Goal: Task Accomplishment & Management: Use online tool/utility

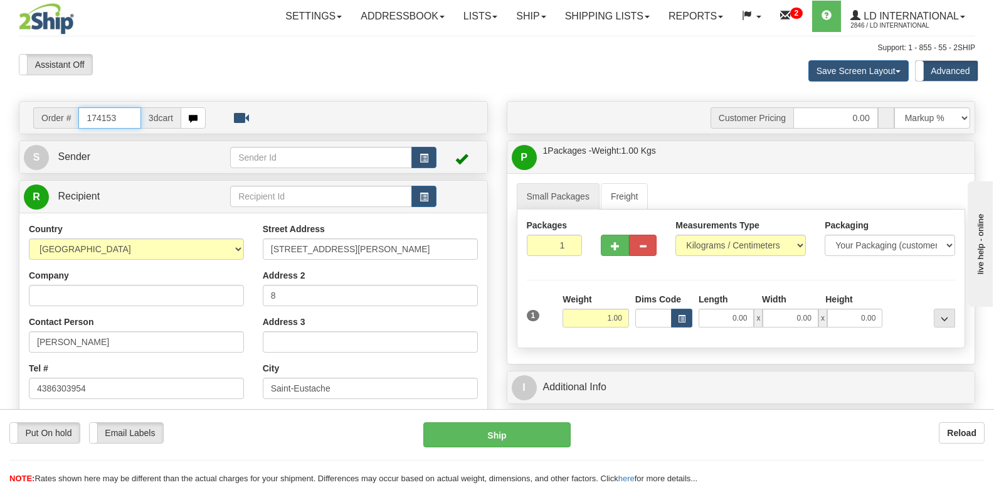
click at [124, 112] on input "174153" at bounding box center [109, 117] width 62 height 21
type input "174164"
click at [129, 125] on input "174164" at bounding box center [109, 117] width 62 height 21
click at [137, 341] on input "[PERSON_NAME]" at bounding box center [136, 341] width 215 height 21
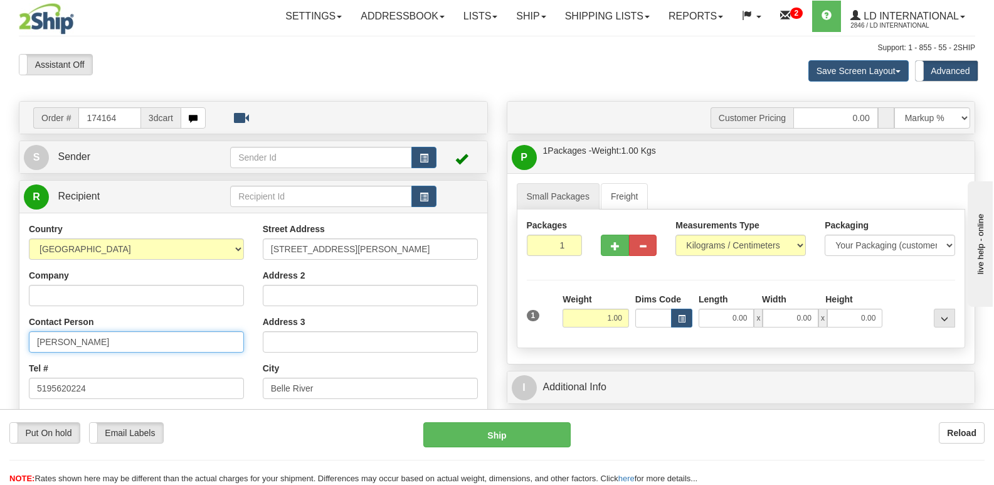
click at [137, 341] on input "[PERSON_NAME]" at bounding box center [136, 341] width 215 height 21
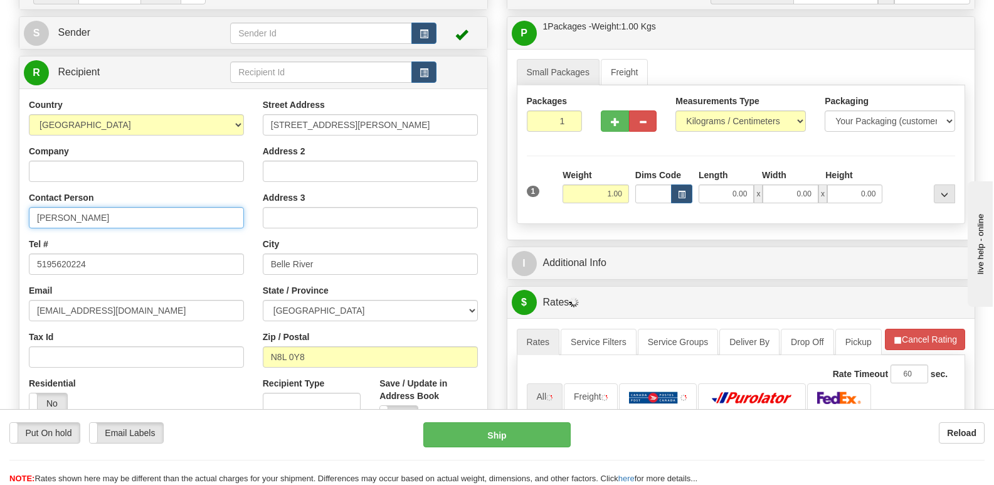
scroll to position [125, 0]
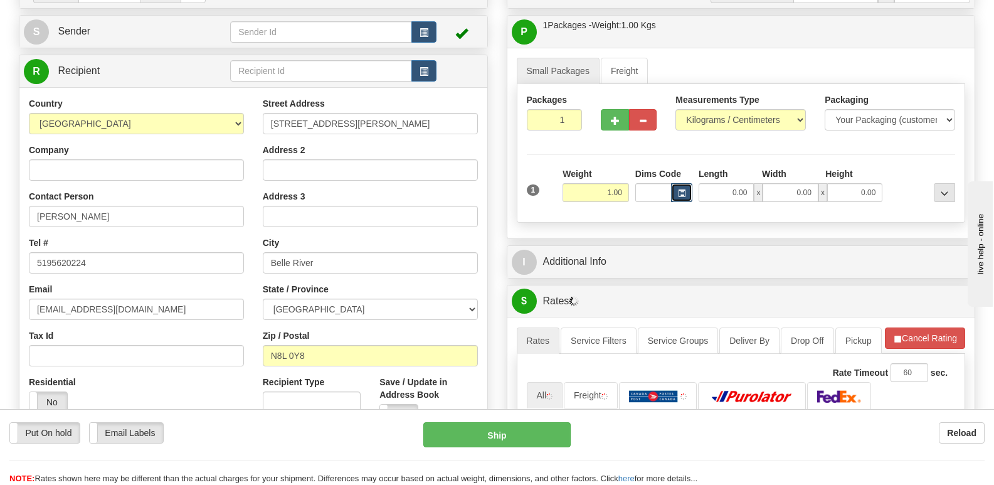
click at [684, 199] on button "button" at bounding box center [681, 192] width 21 height 19
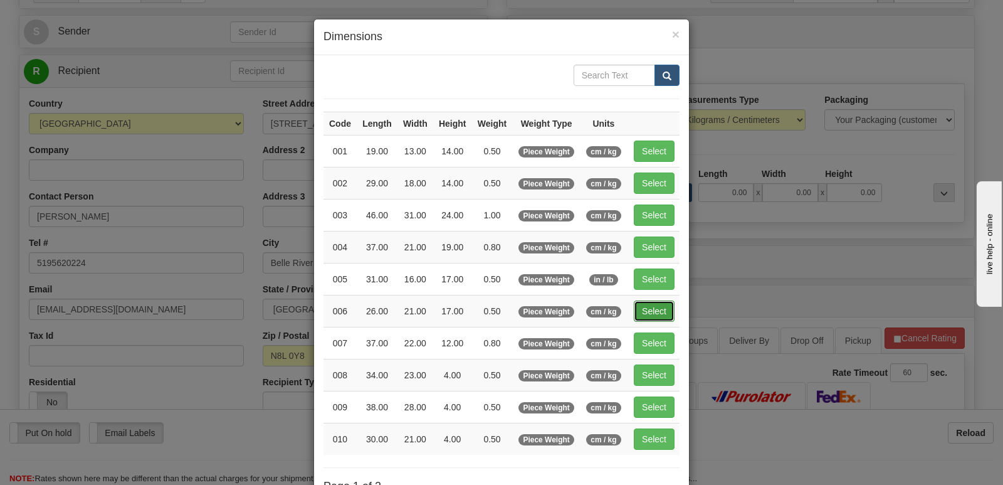
click at [642, 311] on button "Select" at bounding box center [654, 310] width 41 height 21
type input "006"
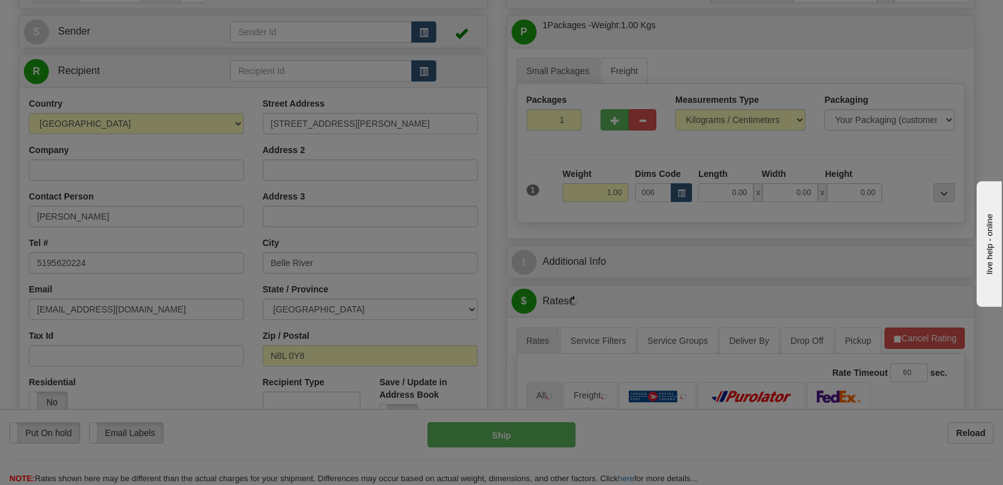
type input "0.50"
type input "26.00"
type input "21.00"
type input "17.00"
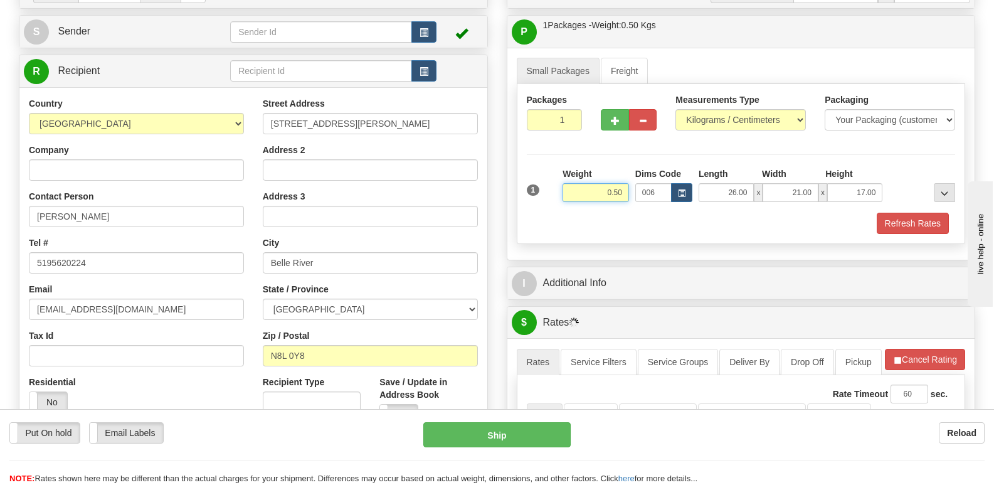
click at [628, 193] on input "0.50" at bounding box center [596, 192] width 66 height 19
type input "0.74"
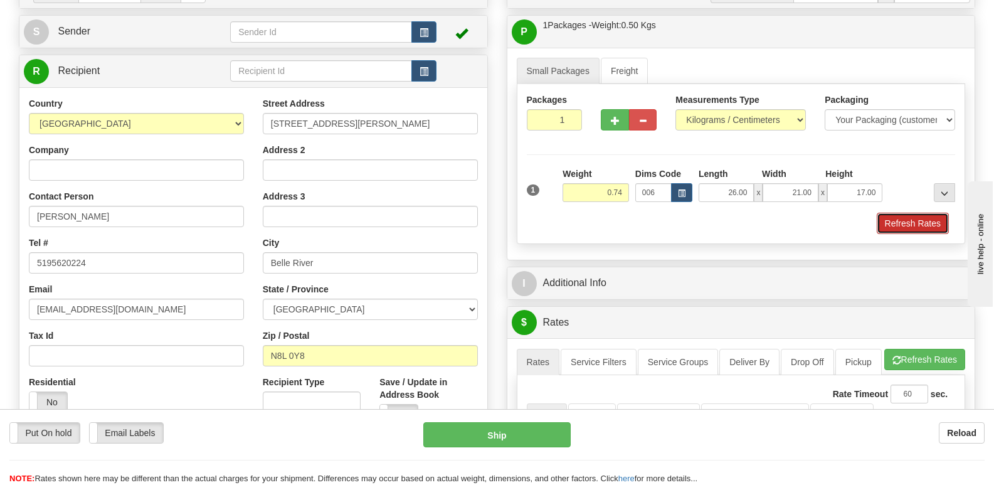
click at [938, 223] on button "Refresh Rates" at bounding box center [913, 223] width 72 height 21
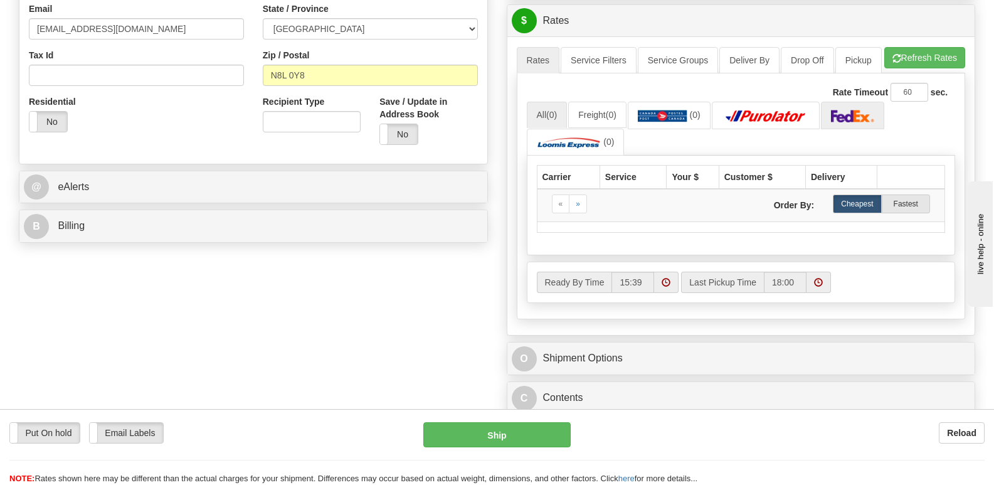
scroll to position [376, 0]
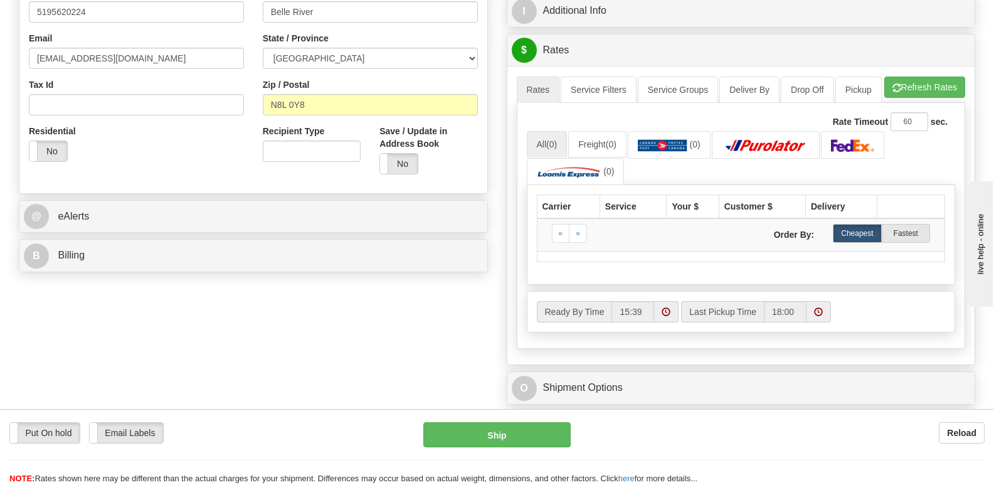
click at [922, 125] on div "Rate Timeout 60 sec. All (0) Freight (0) (0) (0)" at bounding box center [741, 226] width 449 height 246
click at [921, 98] on button "Refresh Rates" at bounding box center [924, 87] width 81 height 21
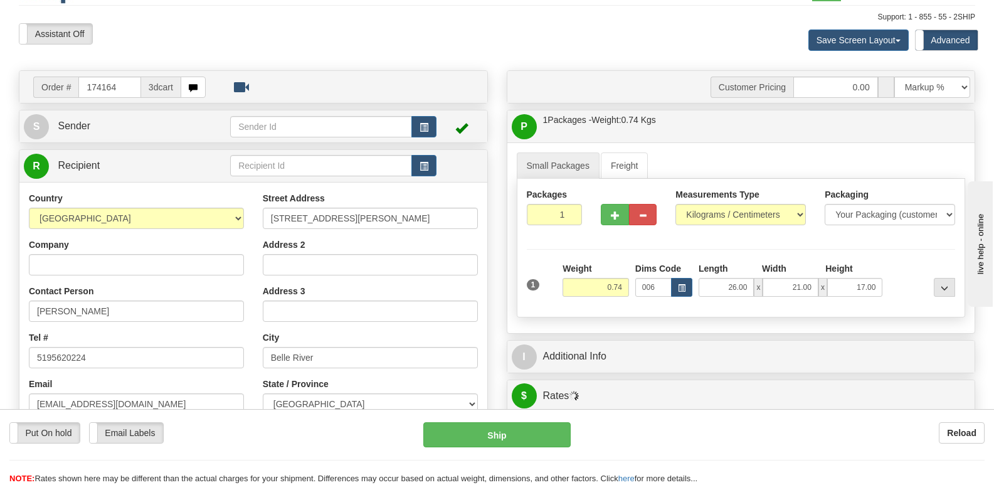
scroll to position [0, 0]
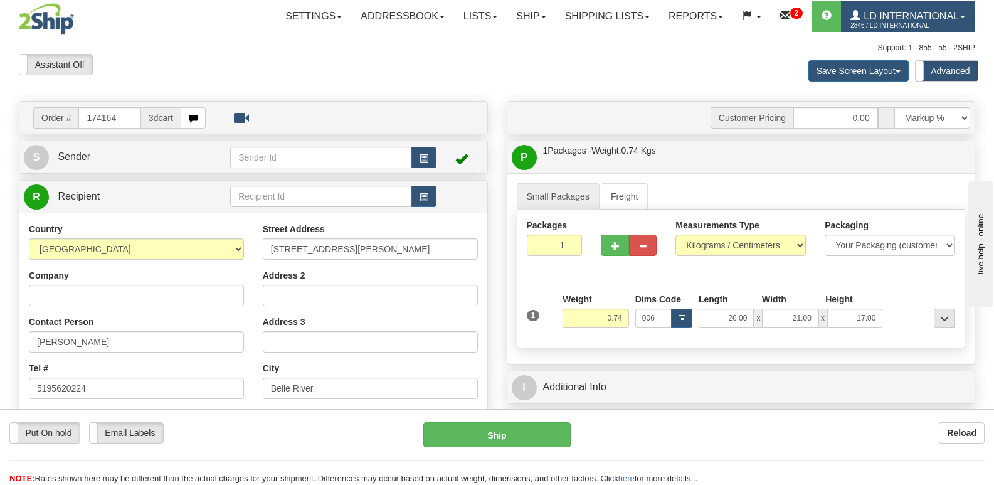
click at [884, 14] on span "LD International" at bounding box center [909, 16] width 98 height 11
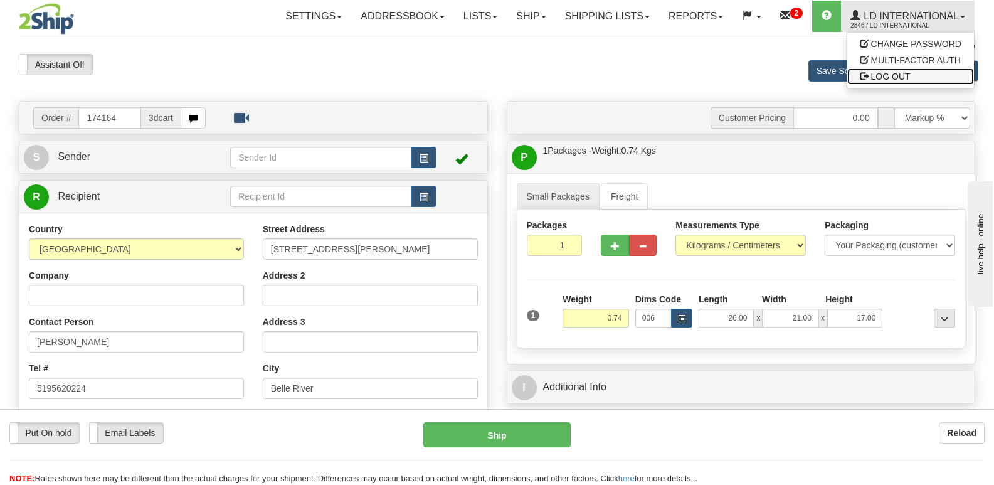
click at [881, 75] on span "LOG OUT" at bounding box center [891, 76] width 40 height 10
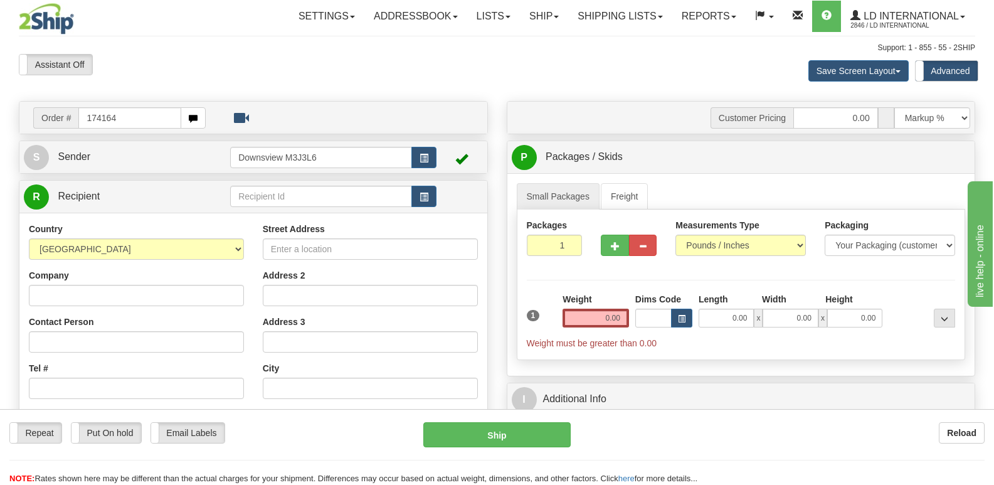
type input "174164"
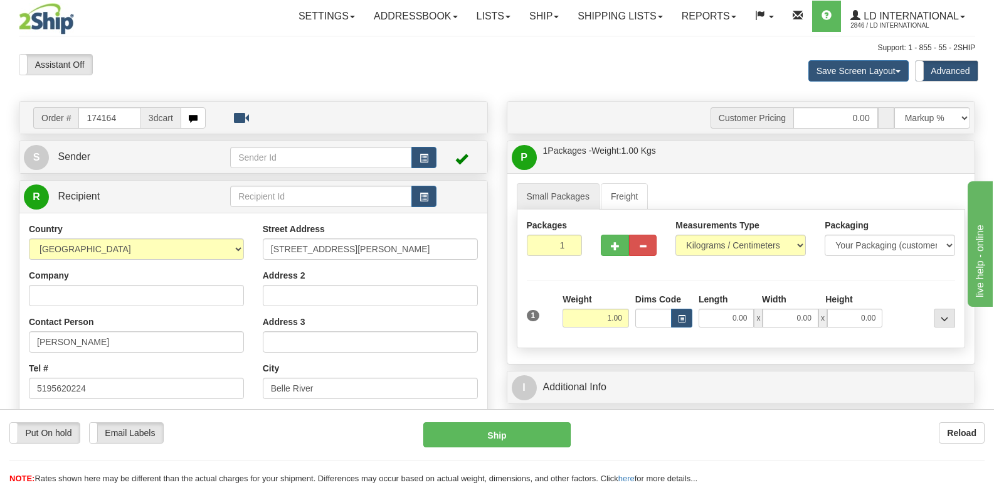
scroll to position [63, 0]
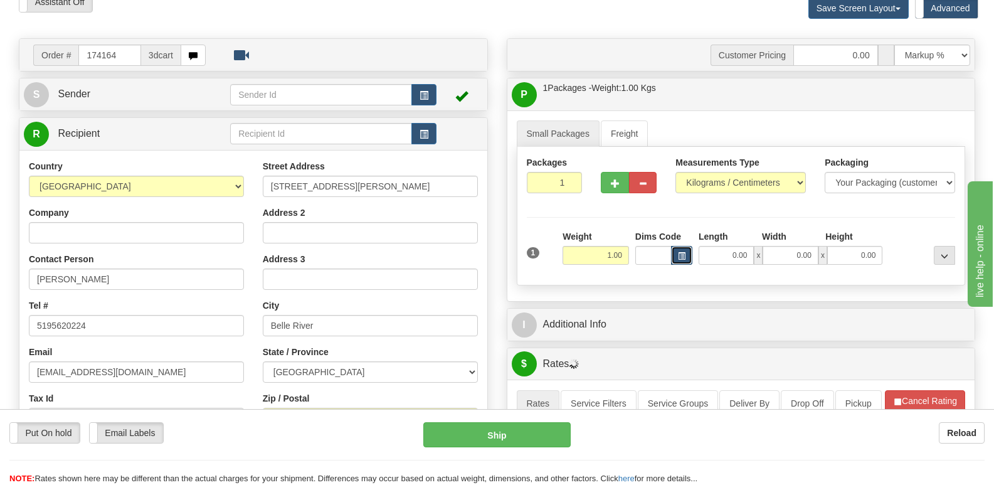
click at [689, 258] on button "button" at bounding box center [681, 255] width 21 height 19
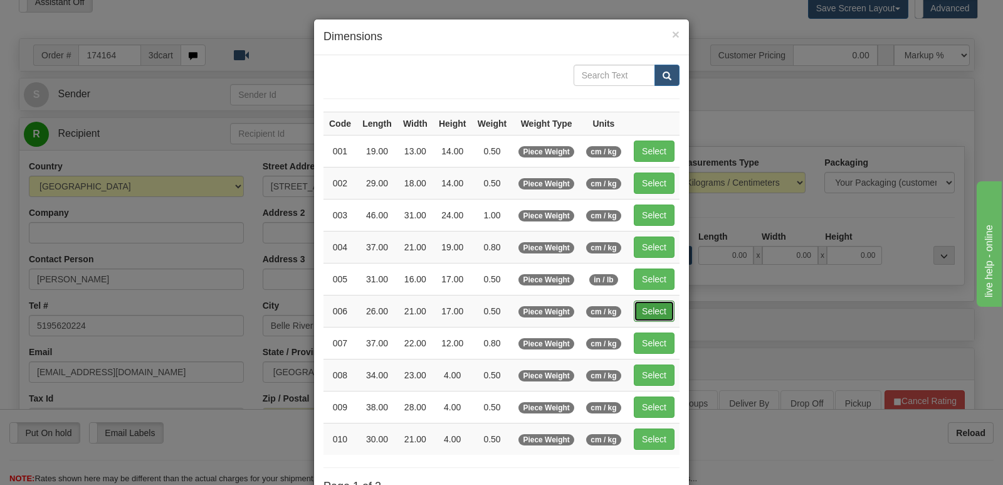
click at [642, 315] on button "Select" at bounding box center [654, 310] width 41 height 21
type input "006"
type input "0.50"
type input "26.00"
type input "21.00"
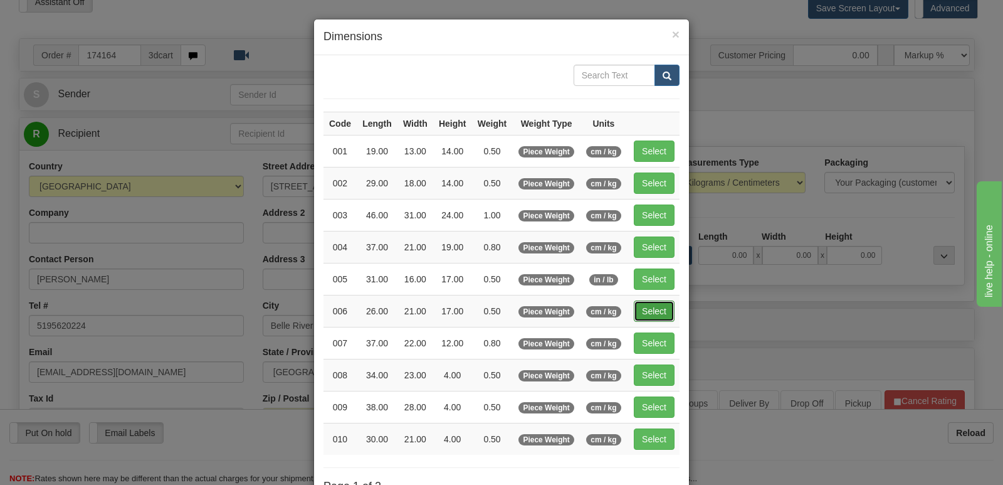
type input "17.00"
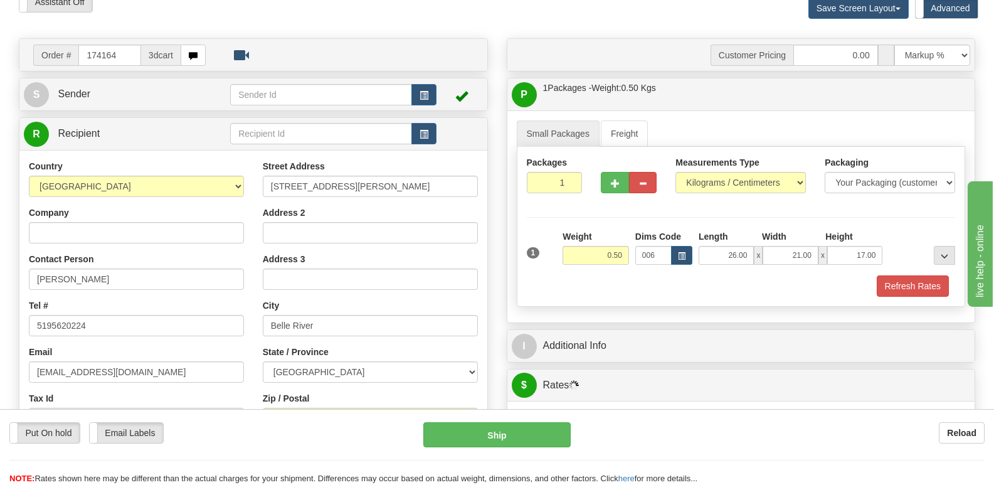
click at [625, 263] on div "Weight 0.50" at bounding box center [595, 252] width 73 height 44
click at [627, 258] on input "0.50" at bounding box center [596, 255] width 66 height 19
type input "0.74"
click at [887, 290] on button "Refresh Rates" at bounding box center [913, 285] width 72 height 21
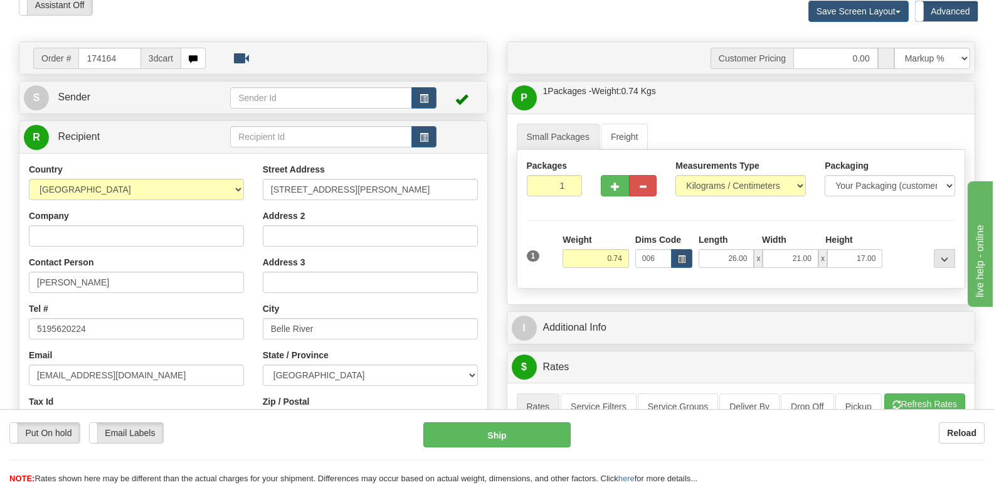
scroll to position [0, 0]
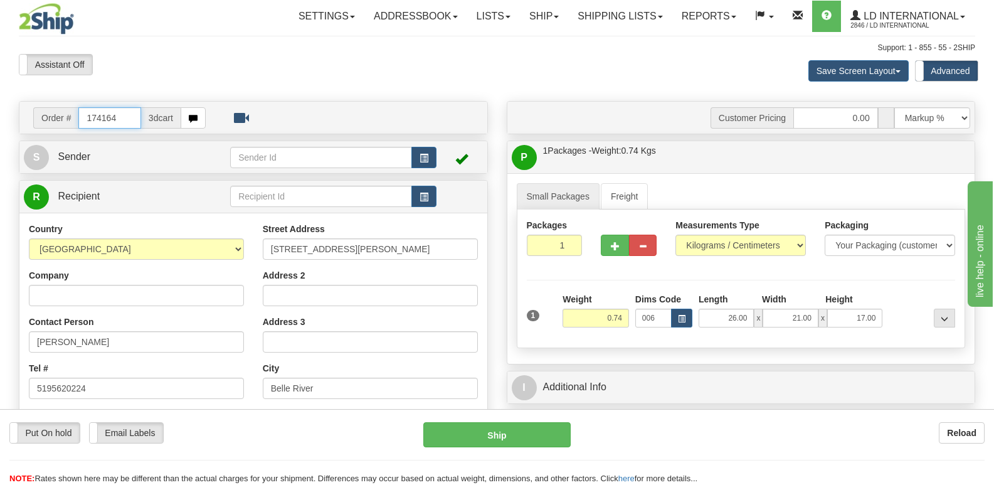
drag, startPoint x: 123, startPoint y: 116, endPoint x: 108, endPoint y: 119, distance: 14.8
click at [108, 119] on input "174164" at bounding box center [109, 117] width 62 height 21
type input "174156"
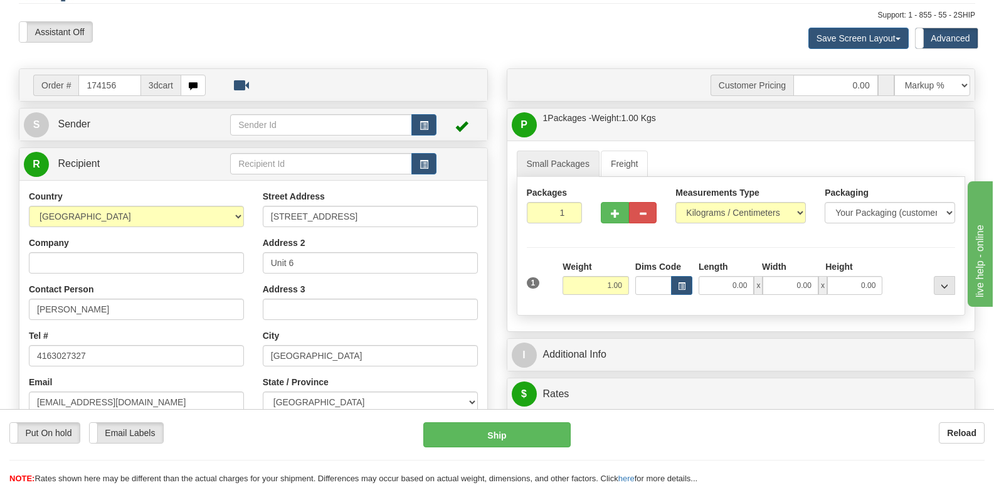
scroll to position [63, 0]
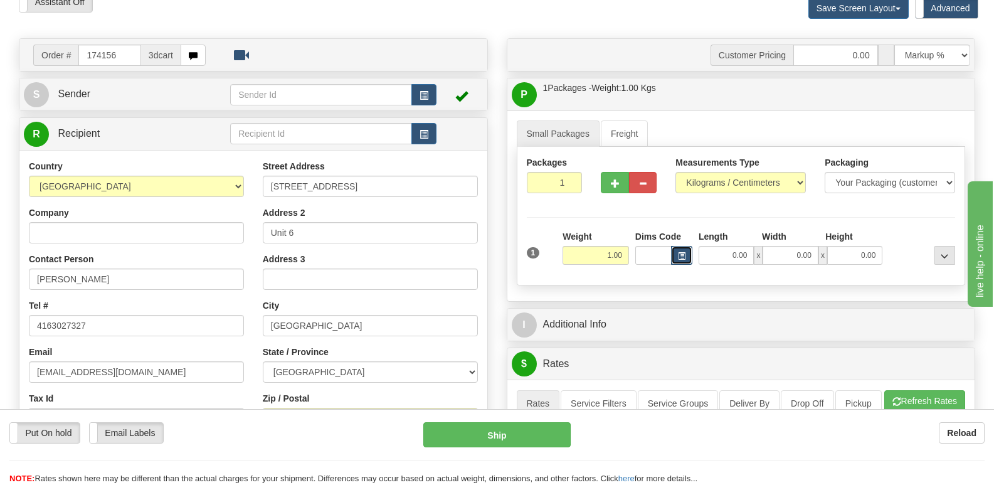
click at [680, 246] on button "button" at bounding box center [681, 255] width 21 height 19
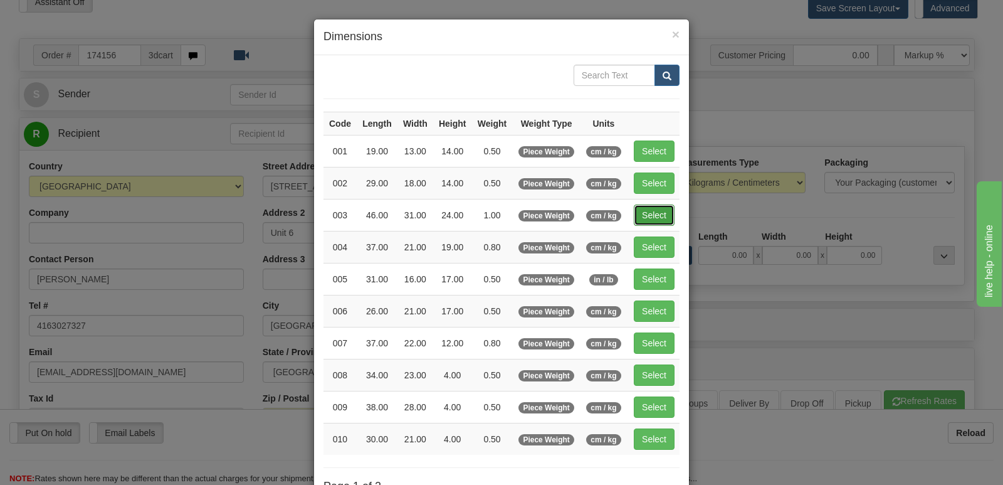
click at [647, 215] on button "Select" at bounding box center [654, 214] width 41 height 21
type input "003"
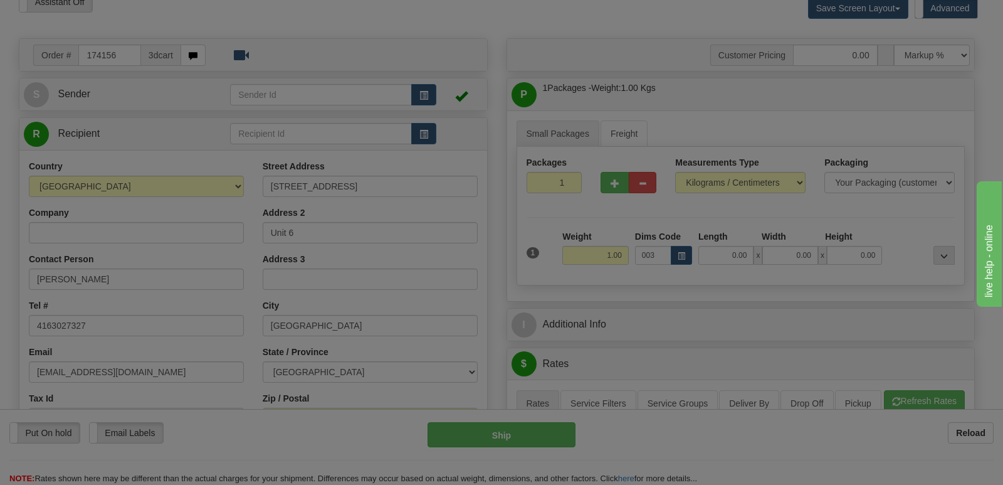
type input "46.00"
type input "31.00"
type input "24.00"
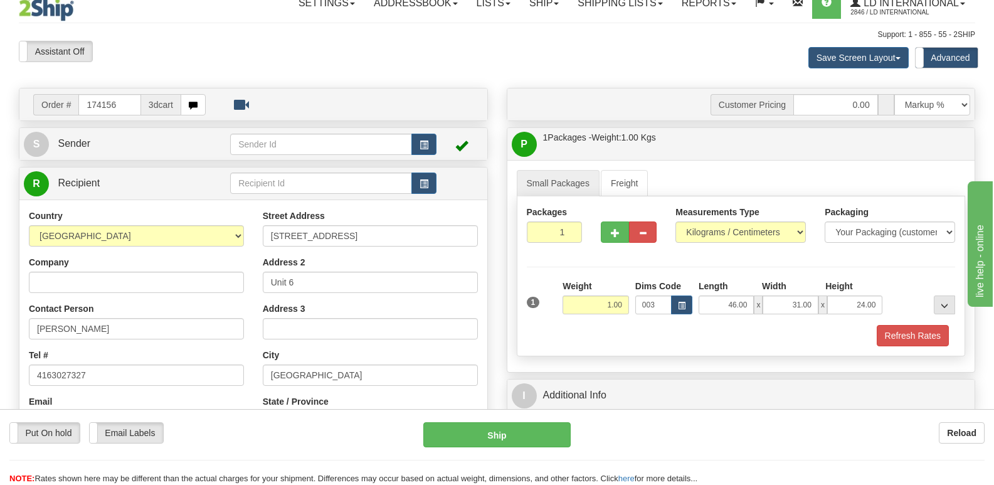
scroll to position [0, 0]
